Goal: Task Accomplishment & Management: Use online tool/utility

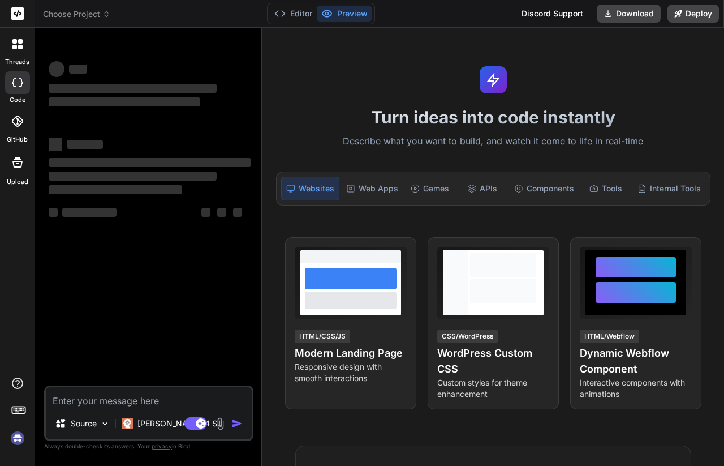
click at [262, 101] on div at bounding box center [261, 247] width 1 height 438
click at [22, 444] on img at bounding box center [17, 437] width 19 height 19
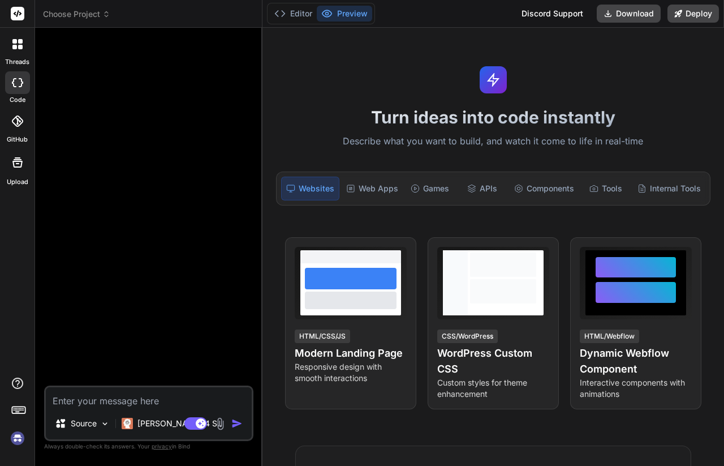
click at [22, 436] on img at bounding box center [17, 437] width 19 height 19
type textarea "x"
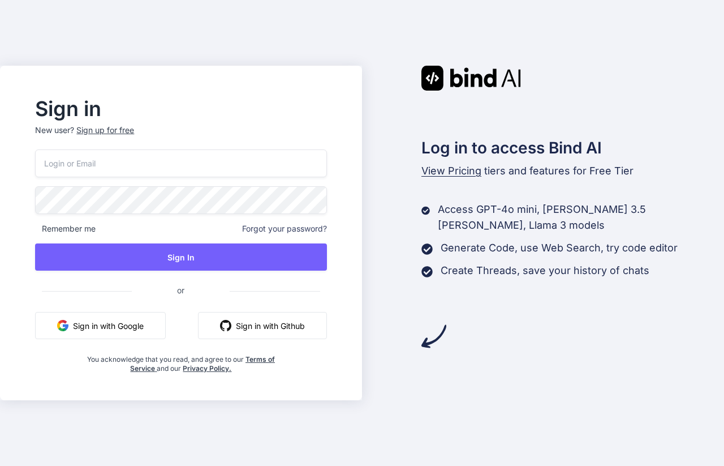
click at [246, 157] on input "email" at bounding box center [180, 163] width 291 height 28
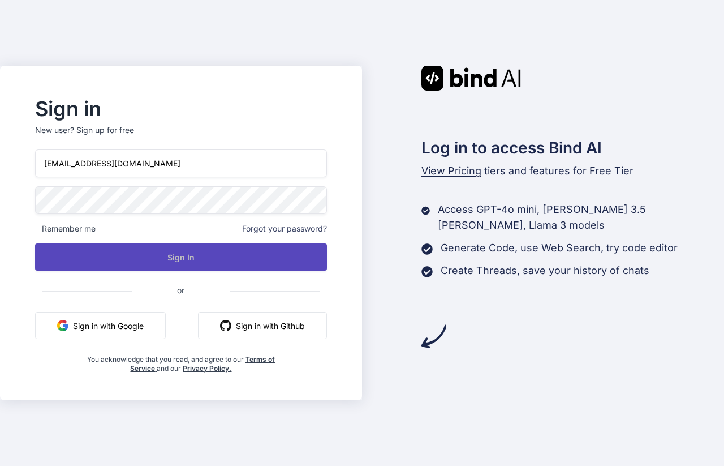
click at [199, 267] on button "Sign In" at bounding box center [180, 256] width 291 height 27
click at [135, 248] on button "Sign In" at bounding box center [180, 256] width 291 height 27
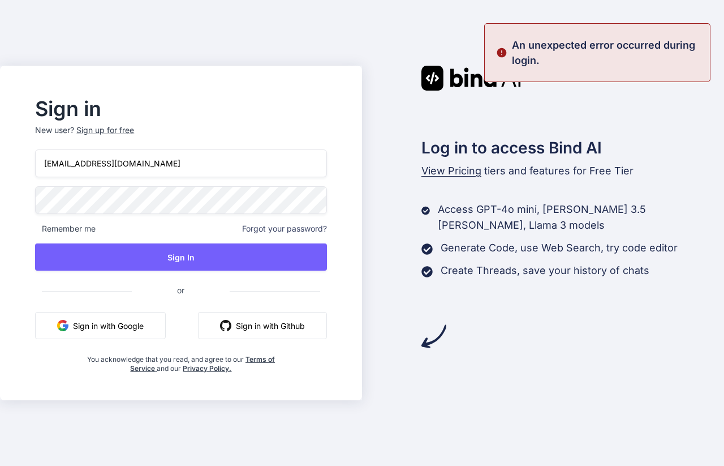
click at [122, 157] on input "[EMAIL_ADDRESS][DOMAIN_NAME]" at bounding box center [180, 163] width 291 height 28
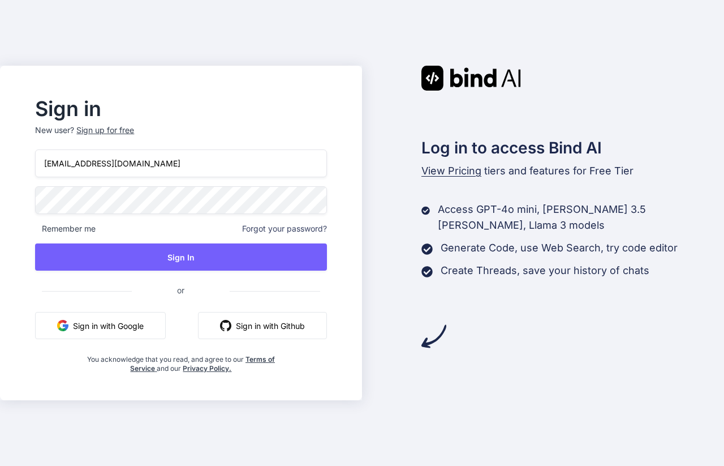
click at [122, 157] on input "[EMAIL_ADDRESS][DOMAIN_NAME]" at bounding box center [180, 163] width 291 height 28
type input "[EMAIL_ADDRESS][DOMAIN_NAME]"
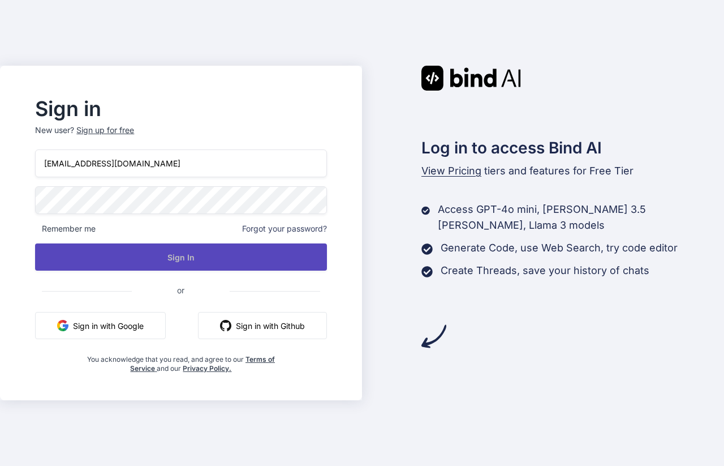
click at [164, 261] on button "Sign In" at bounding box center [180, 256] width 291 height 27
click at [171, 264] on button "Sign In" at bounding box center [180, 256] width 291 height 27
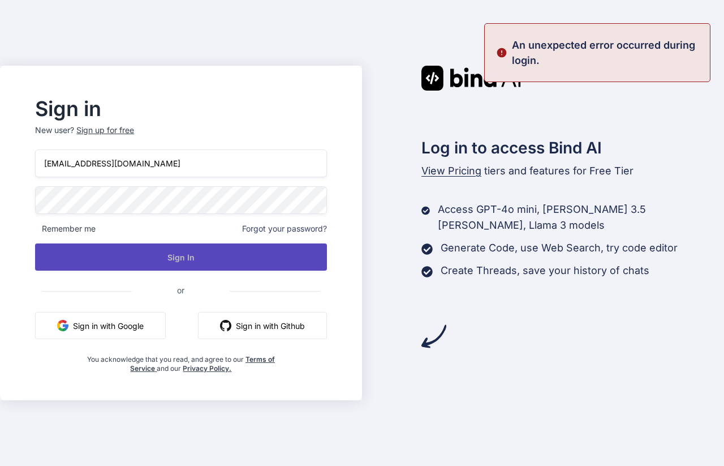
click at [171, 263] on button "Sign In" at bounding box center [180, 256] width 291 height 27
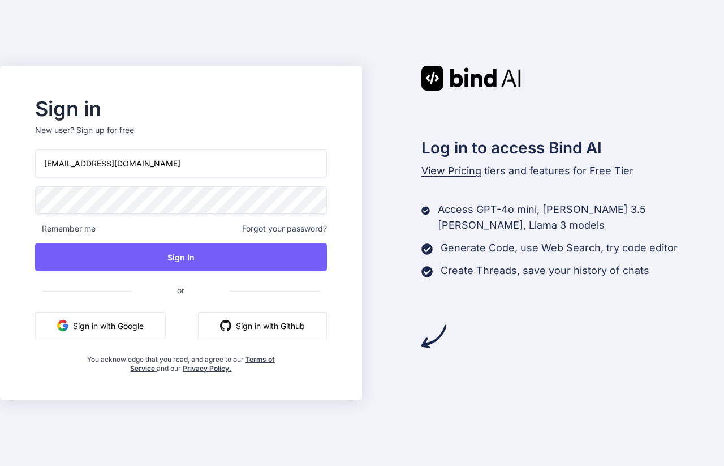
click at [124, 132] on div "Sign up for free" at bounding box center [105, 130] width 58 height 11
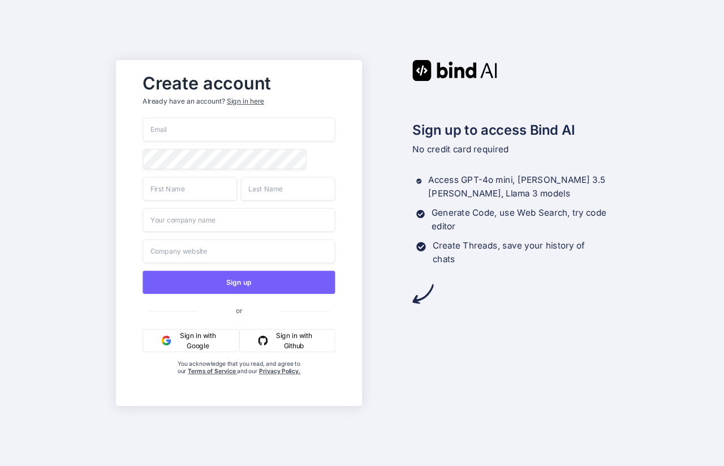
click at [204, 122] on input "email" at bounding box center [239, 130] width 192 height 24
type input "[EMAIL_ADDRESS][DOMAIN_NAME]"
click at [199, 198] on input "text" at bounding box center [190, 189] width 95 height 24
type input "-"
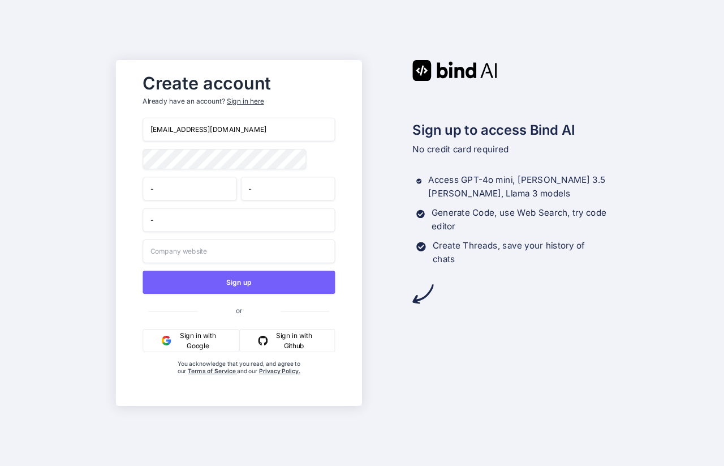
type input "-"
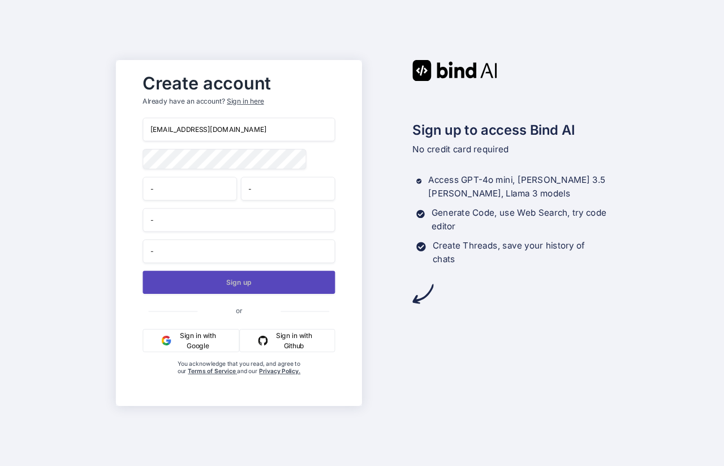
type input "-"
click at [231, 285] on button "Sign up" at bounding box center [239, 282] width 192 height 23
click at [233, 276] on button "Sign up" at bounding box center [239, 282] width 192 height 23
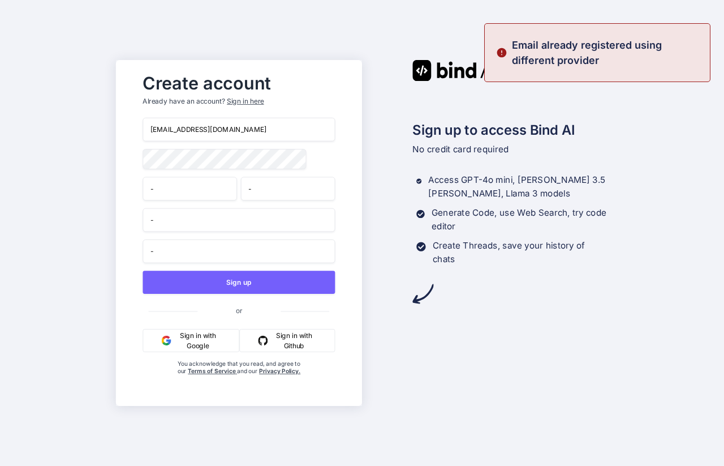
click at [239, 123] on input "[EMAIL_ADDRESS][DOMAIN_NAME]" at bounding box center [239, 130] width 192 height 24
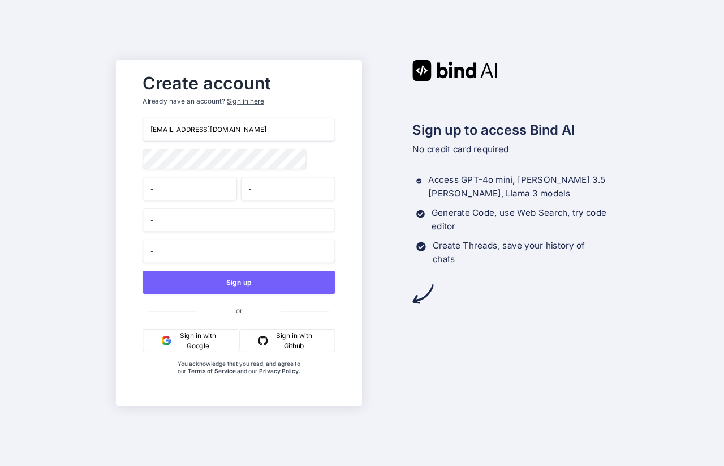
click at [239, 123] on input "[EMAIL_ADDRESS][DOMAIN_NAME]" at bounding box center [239, 130] width 192 height 24
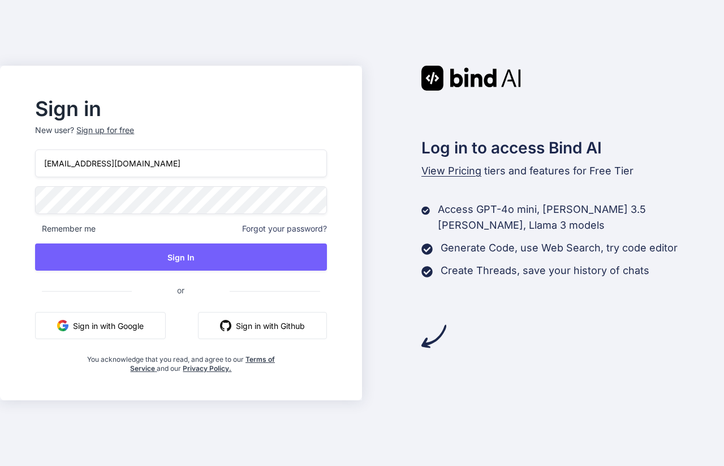
click at [242, 164] on input "[EMAIL_ADDRESS][DOMAIN_NAME]" at bounding box center [180, 163] width 291 height 28
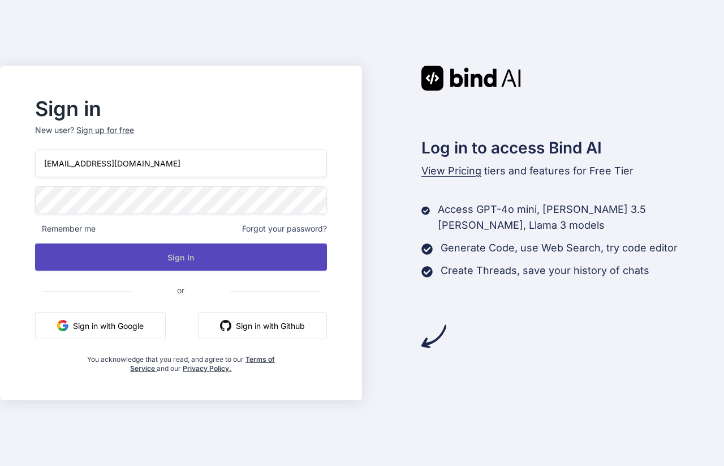
click at [207, 262] on button "Sign In" at bounding box center [180, 256] width 291 height 27
click at [306, 263] on button "Sign In" at bounding box center [180, 256] width 291 height 27
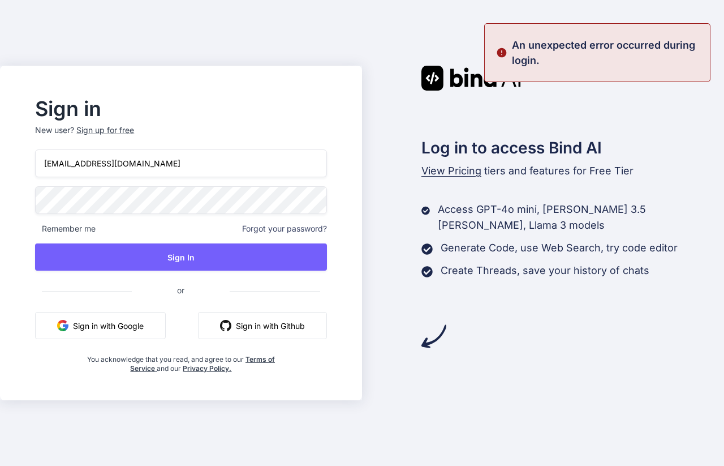
click at [678, 43] on p "An unexpected error occurred during login." at bounding box center [607, 52] width 191 height 31
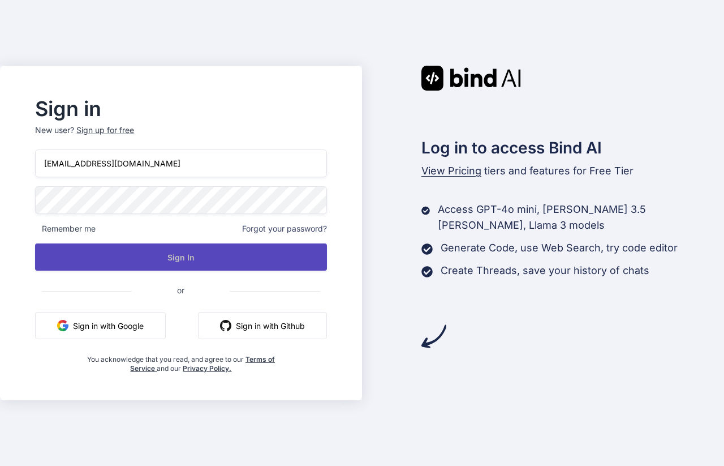
click at [255, 257] on button "Sign In" at bounding box center [180, 256] width 291 height 27
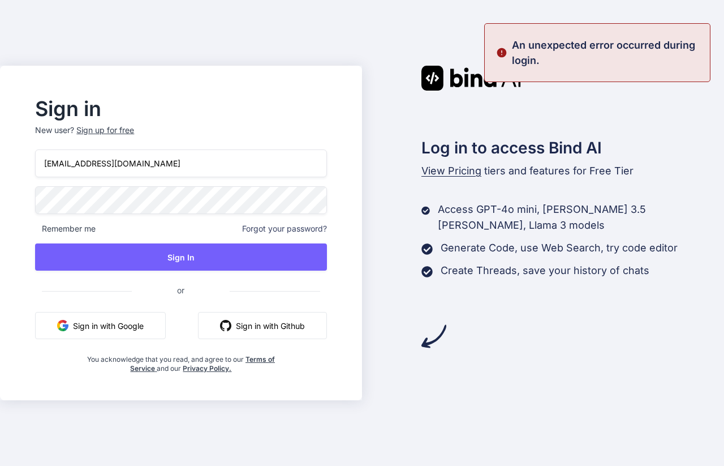
click at [614, 37] on div "An unexpected error occurred during login." at bounding box center [597, 52] width 226 height 59
click at [615, 40] on p "An unexpected error occurred during login." at bounding box center [607, 52] width 191 height 31
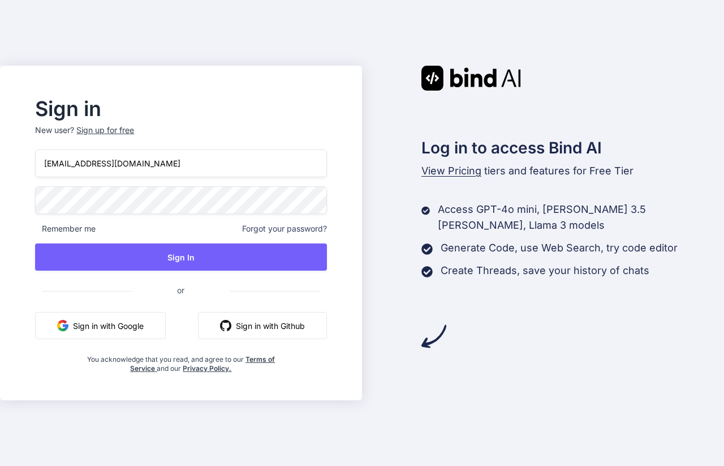
click at [124, 325] on button "Sign in with Google" at bounding box center [100, 325] width 131 height 27
click at [141, 326] on button "Sign in with Google" at bounding box center [100, 325] width 131 height 27
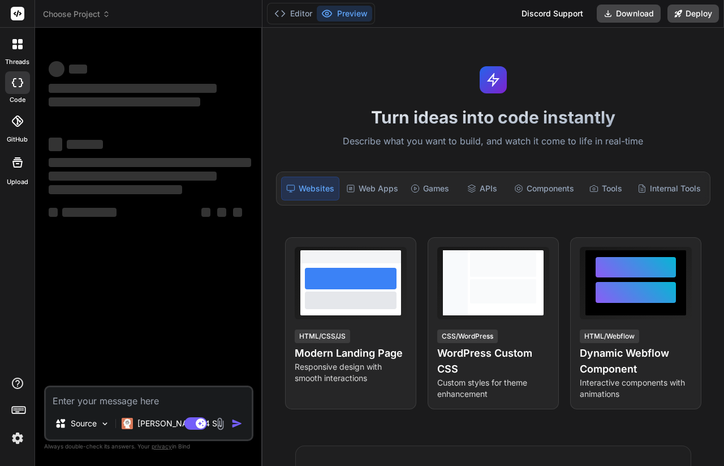
click at [14, 438] on img at bounding box center [17, 437] width 19 height 19
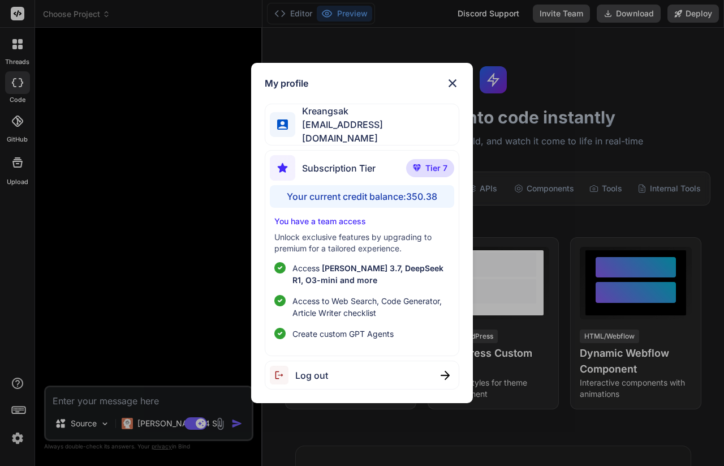
click at [606, 259] on div "My profile Kreangsak inseiong@gmail.com Subscription Tier Tier 7 Your current c…" at bounding box center [362, 233] width 724 height 466
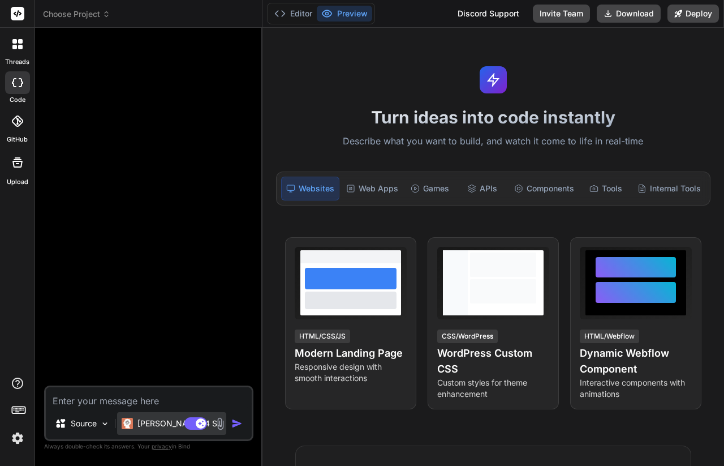
click at [143, 421] on p "Claude 4 S.." at bounding box center [180, 423] width 84 height 11
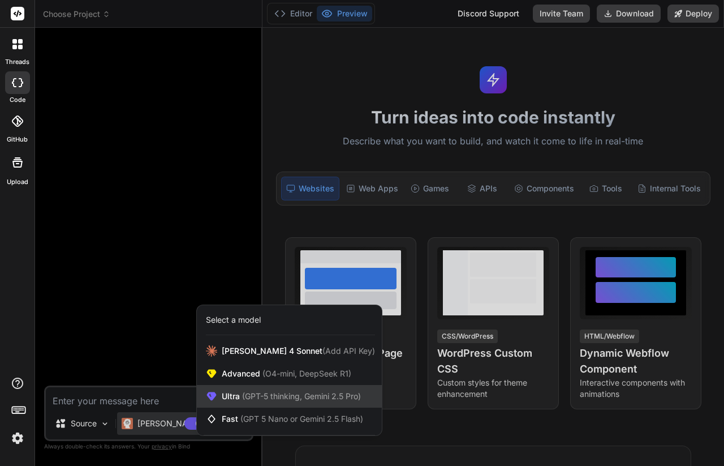
click at [270, 392] on span "(GPT-5 thinking, Gemini 2.5 Pro)" at bounding box center [300, 396] width 121 height 10
type textarea "x"
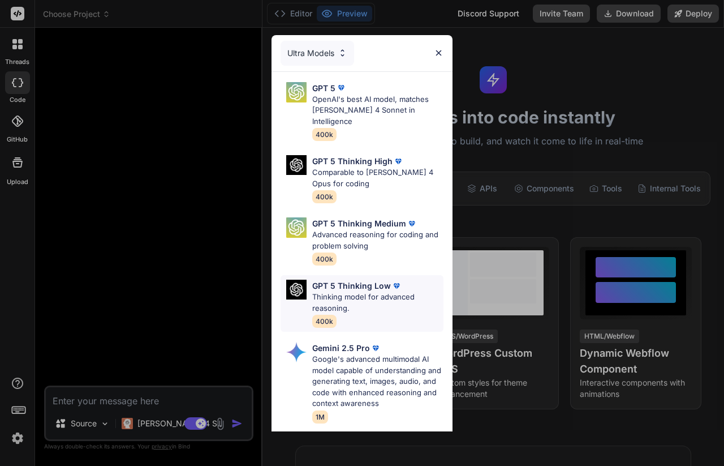
click at [387, 275] on div "GPT 5 Thinking Low Thinking model for advanced reasoning. 400k" at bounding box center [362, 303] width 163 height 57
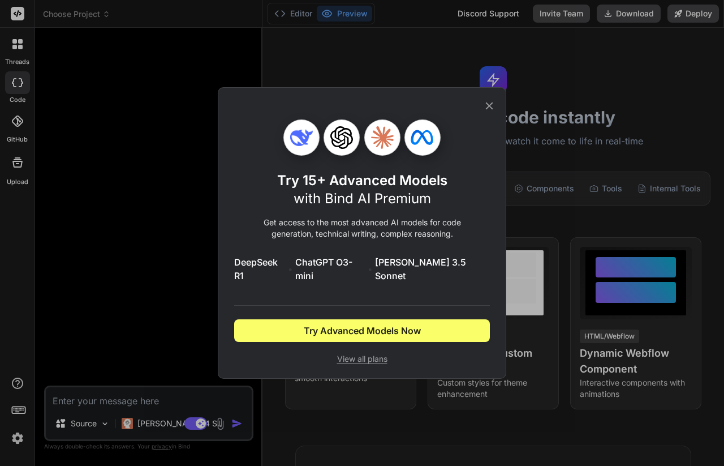
click at [498, 113] on div "Try 15+ Advanced Models with Bind AI Premium Get access to the most advanced AI…" at bounding box center [362, 232] width 289 height 291
click at [476, 109] on div "Try 15+ Advanced Models with Bind AI Premium Get access to the most advanced AI…" at bounding box center [362, 233] width 256 height 290
click at [476, 112] on div "Try 15+ Advanced Models with Bind AI Premium Get access to the most advanced AI…" at bounding box center [362, 233] width 256 height 290
click at [492, 111] on icon at bounding box center [489, 106] width 12 height 12
